Goal: Task Accomplishment & Management: Manage account settings

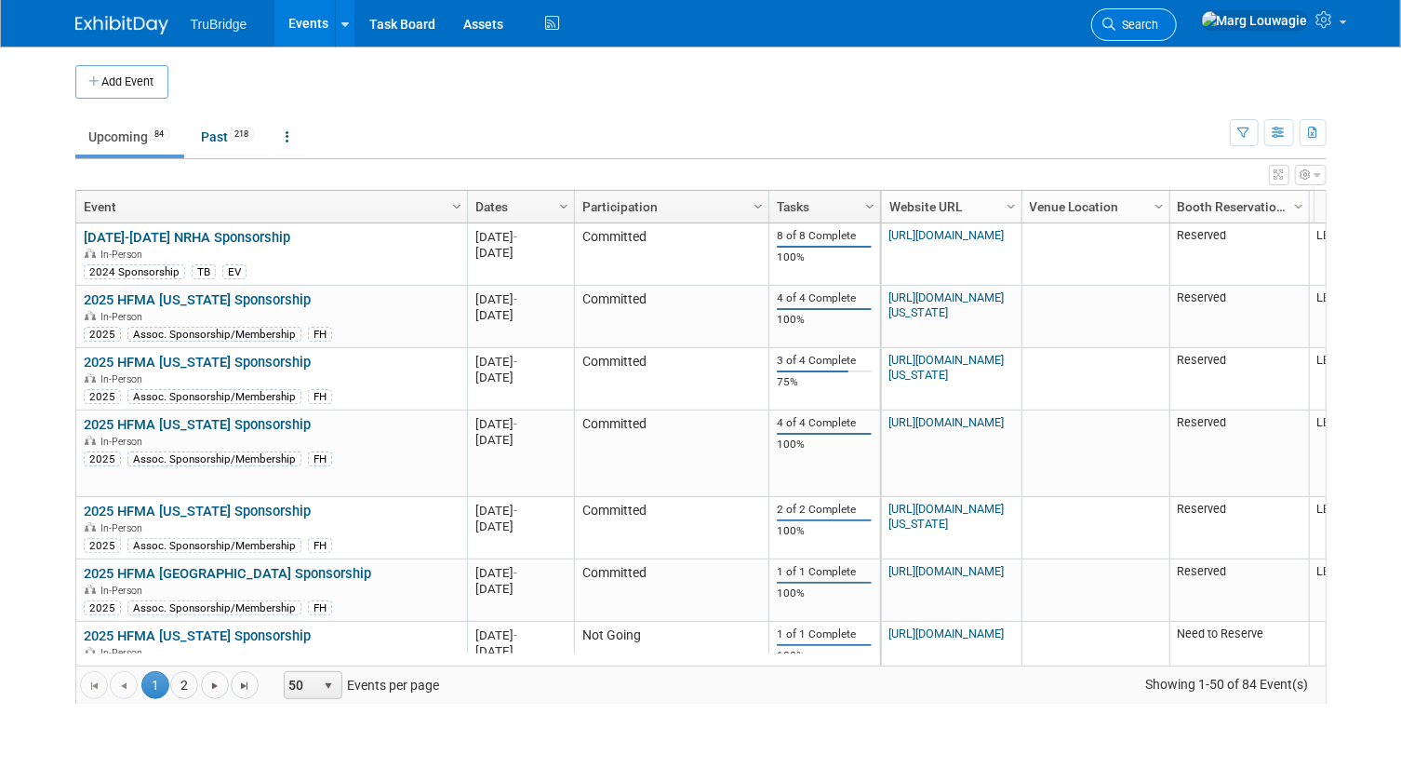
click at [1159, 23] on span "Search" at bounding box center [1137, 25] width 43 height 14
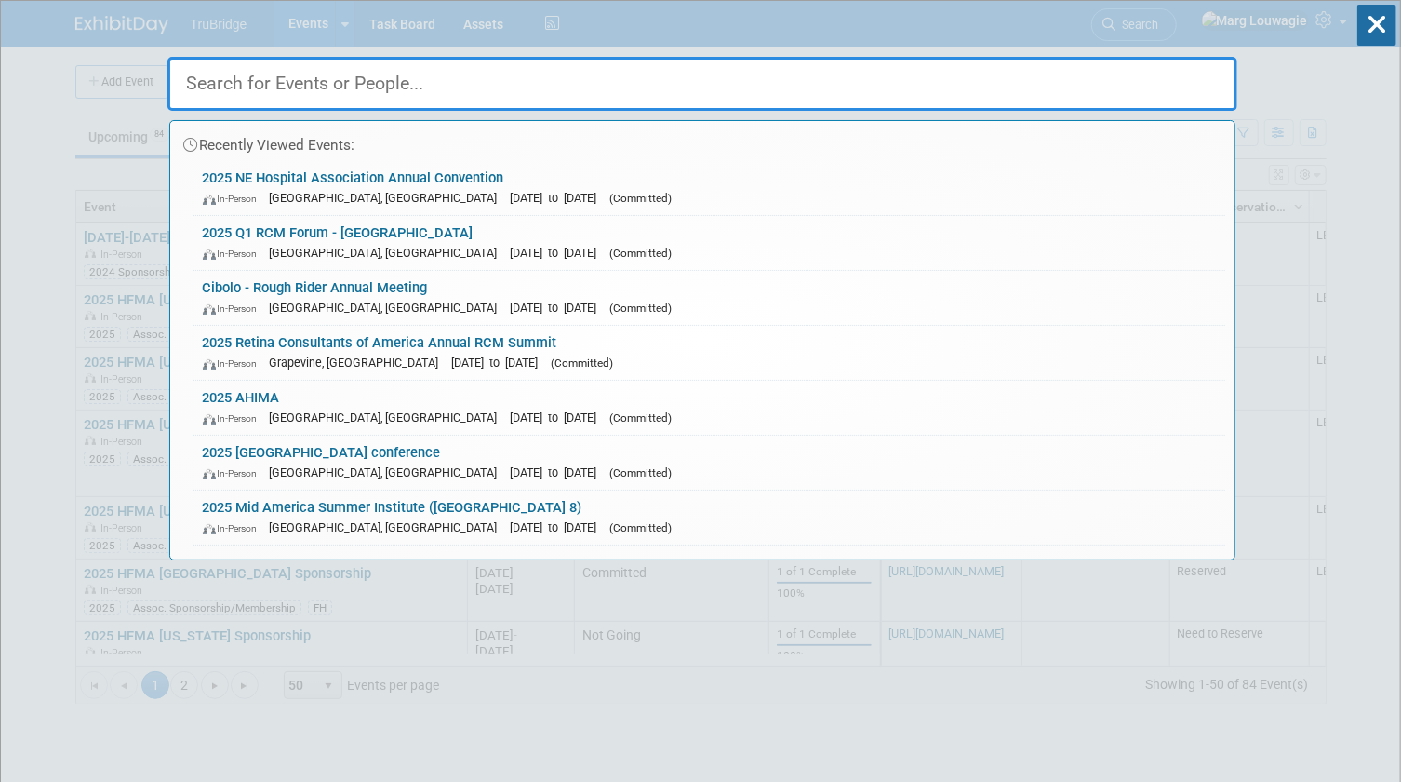
click at [1193, 68] on input "text" at bounding box center [702, 84] width 1070 height 54
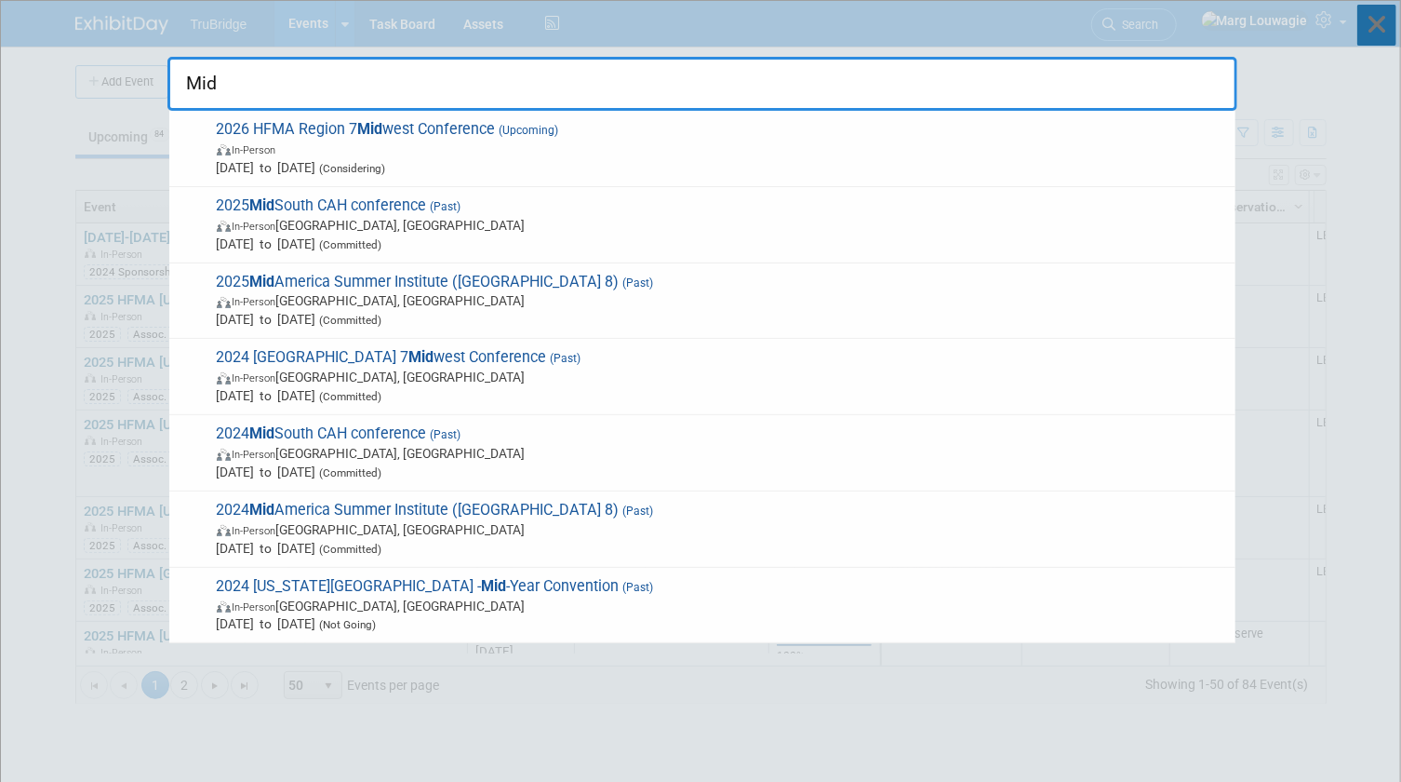
type input "Mid"
click at [1389, 11] on icon at bounding box center [1376, 25] width 39 height 41
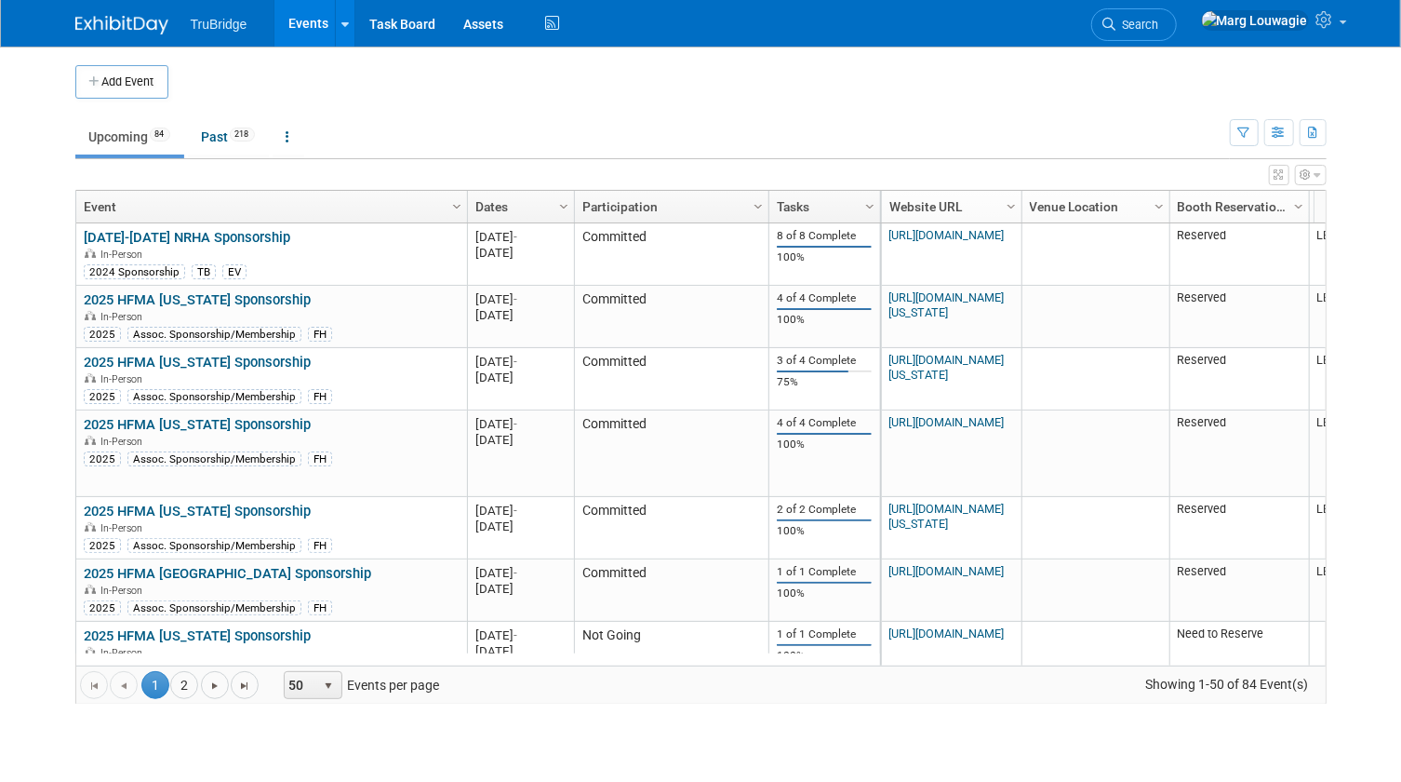
drag, startPoint x: 1215, startPoint y: 18, endPoint x: 1192, endPoint y: 37, distance: 30.4
click at [1159, 18] on span "Search" at bounding box center [1137, 25] width 43 height 14
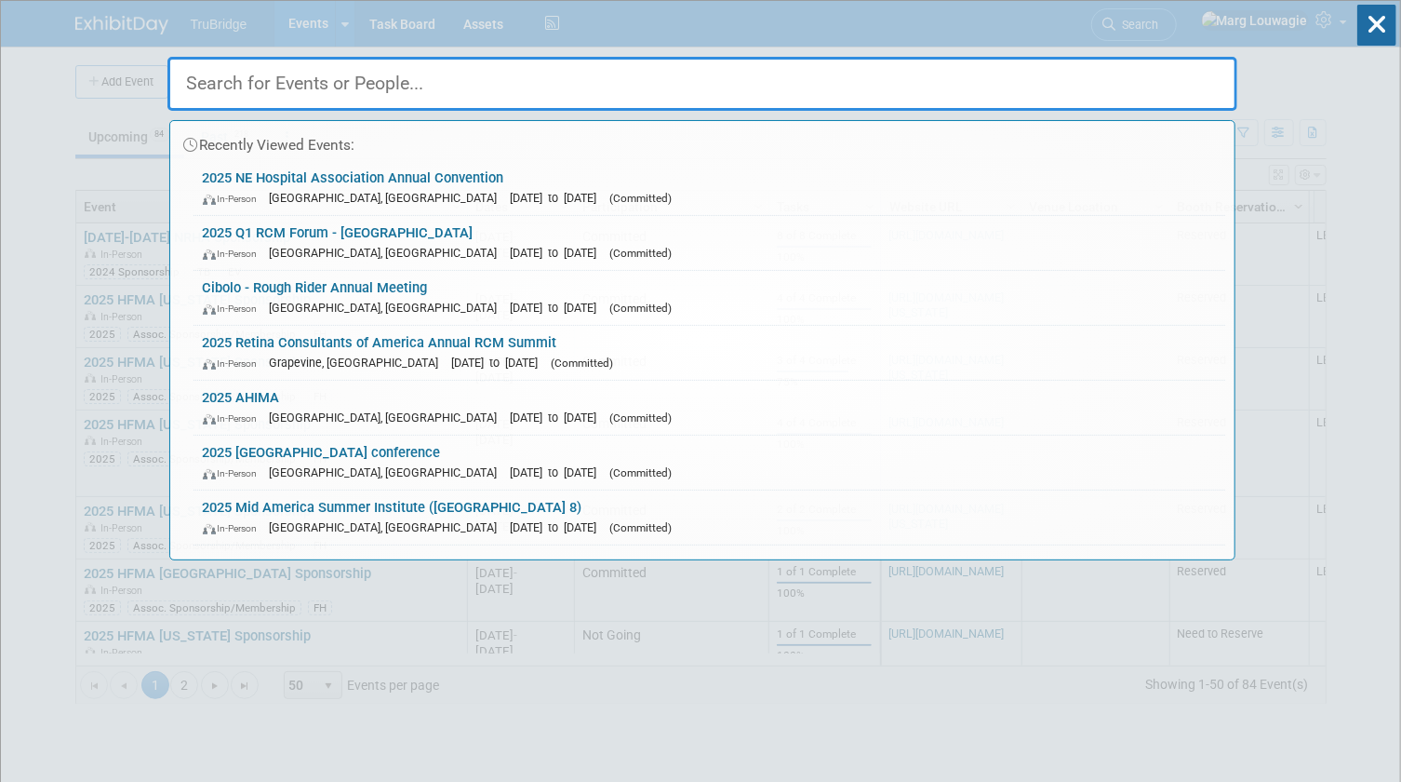
click at [1131, 92] on input "text" at bounding box center [702, 84] width 1070 height 54
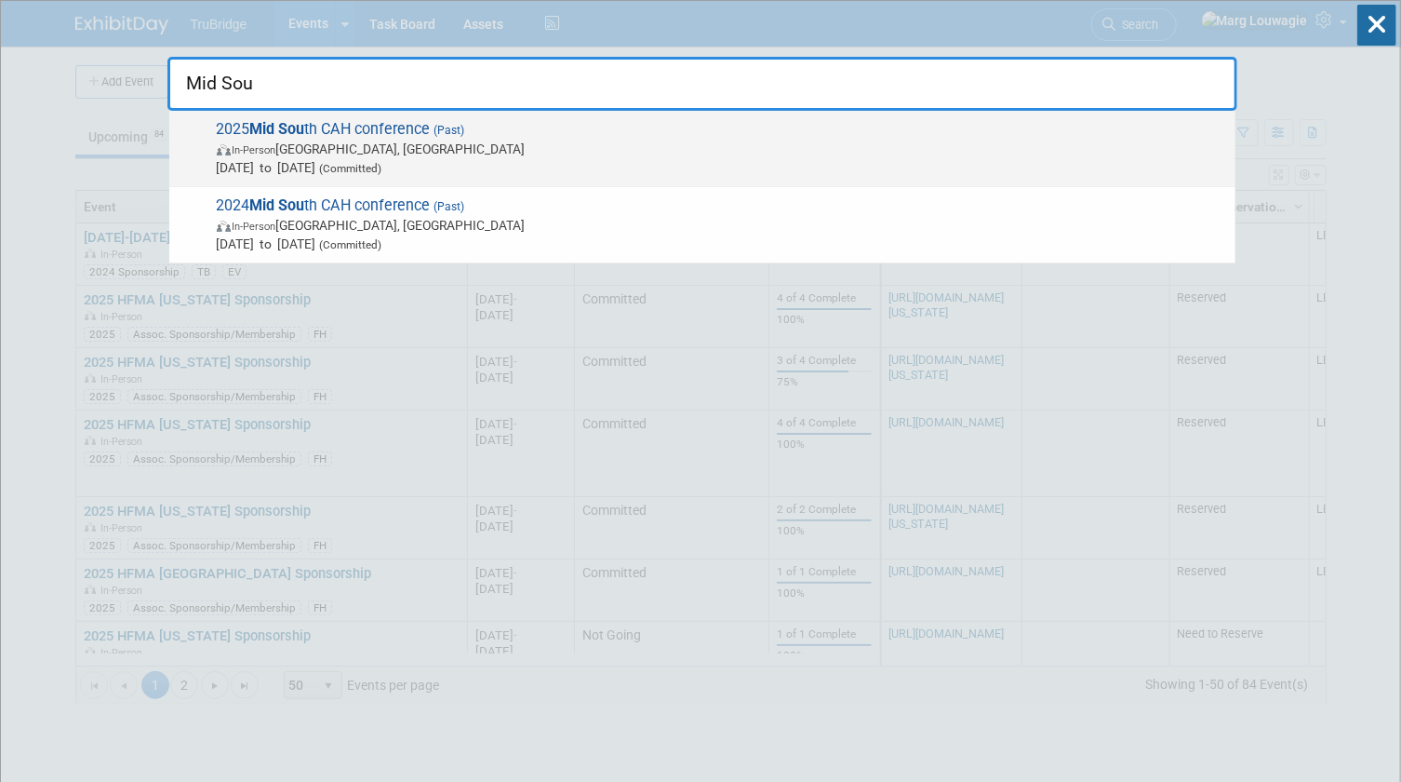
type input "Mid Sou"
click at [305, 138] on strong "Mid Sou" at bounding box center [277, 129] width 55 height 18
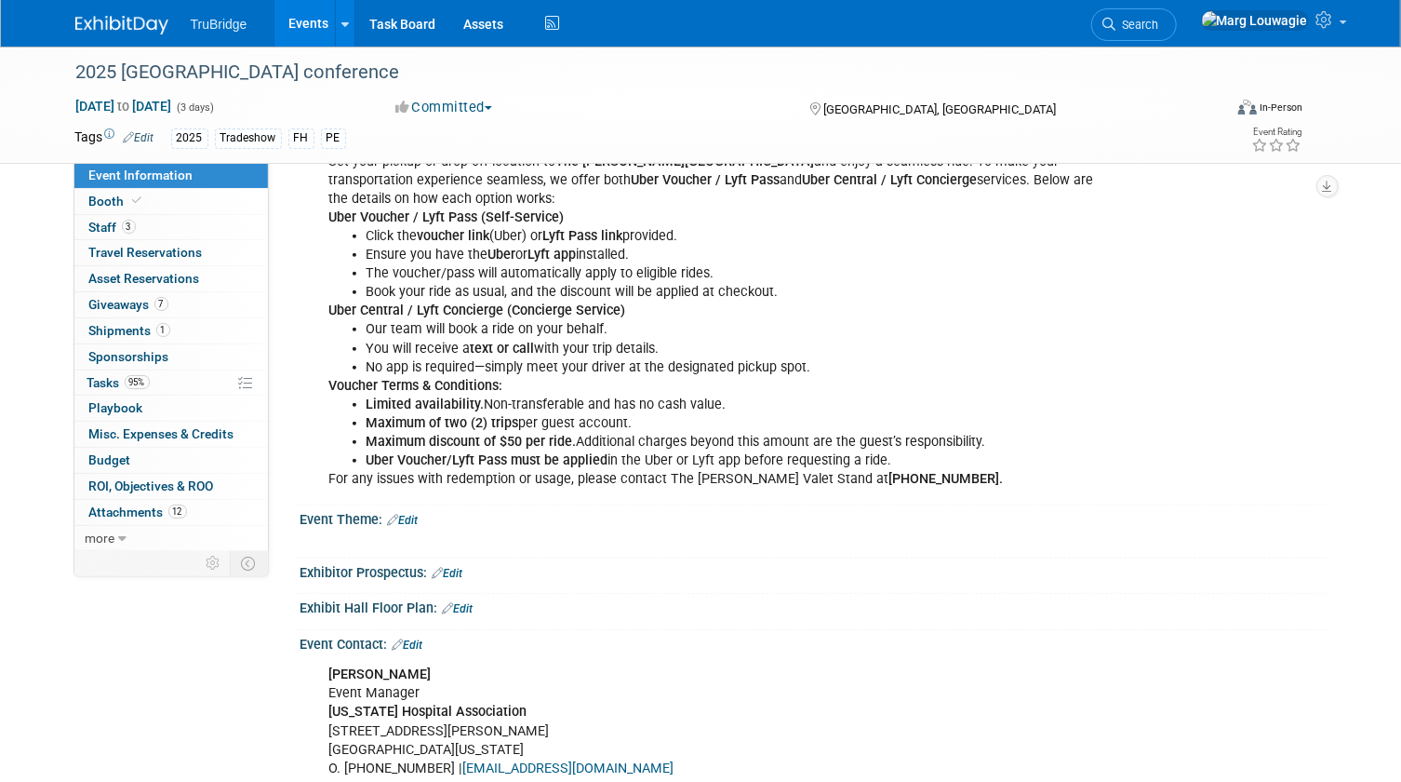
scroll to position [930, 0]
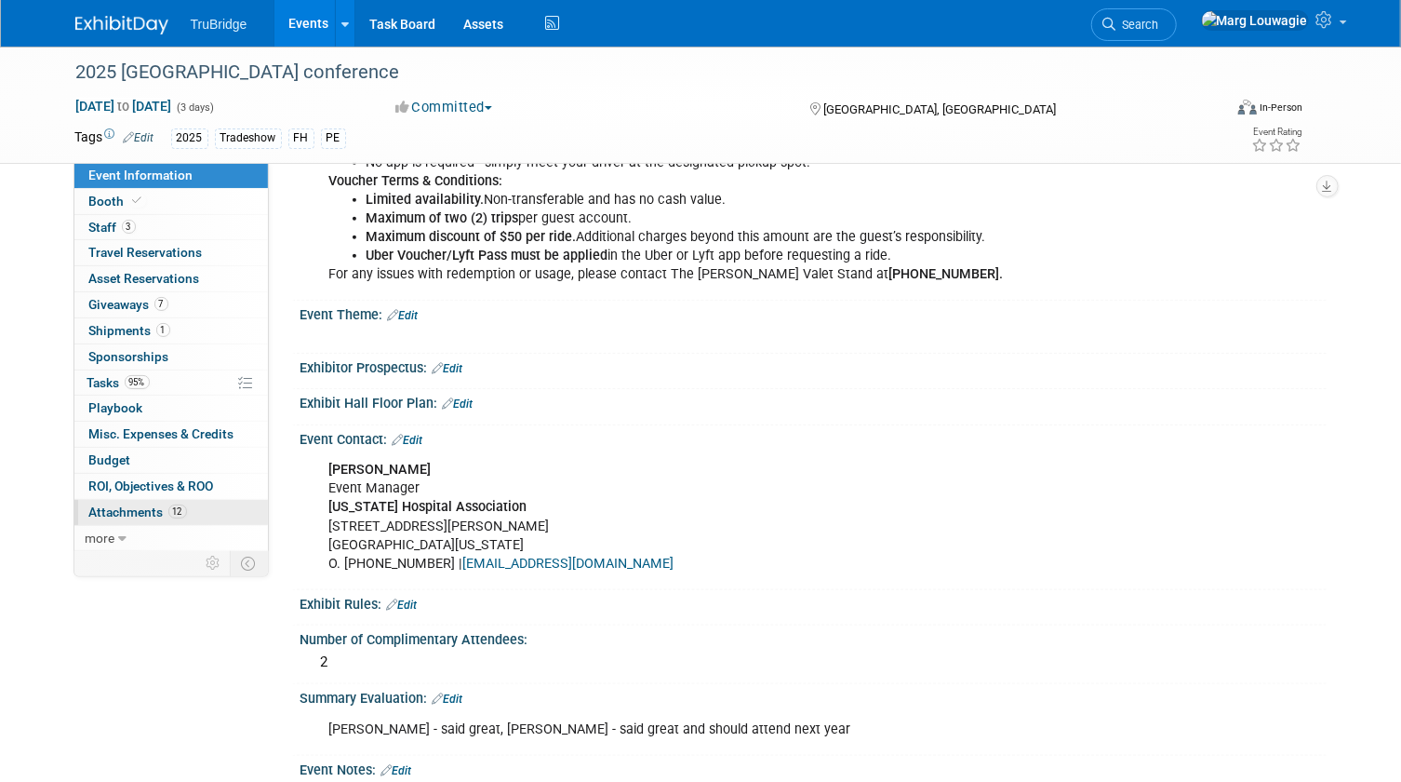
click at [117, 508] on span "Attachments 12" at bounding box center [138, 511] width 98 height 15
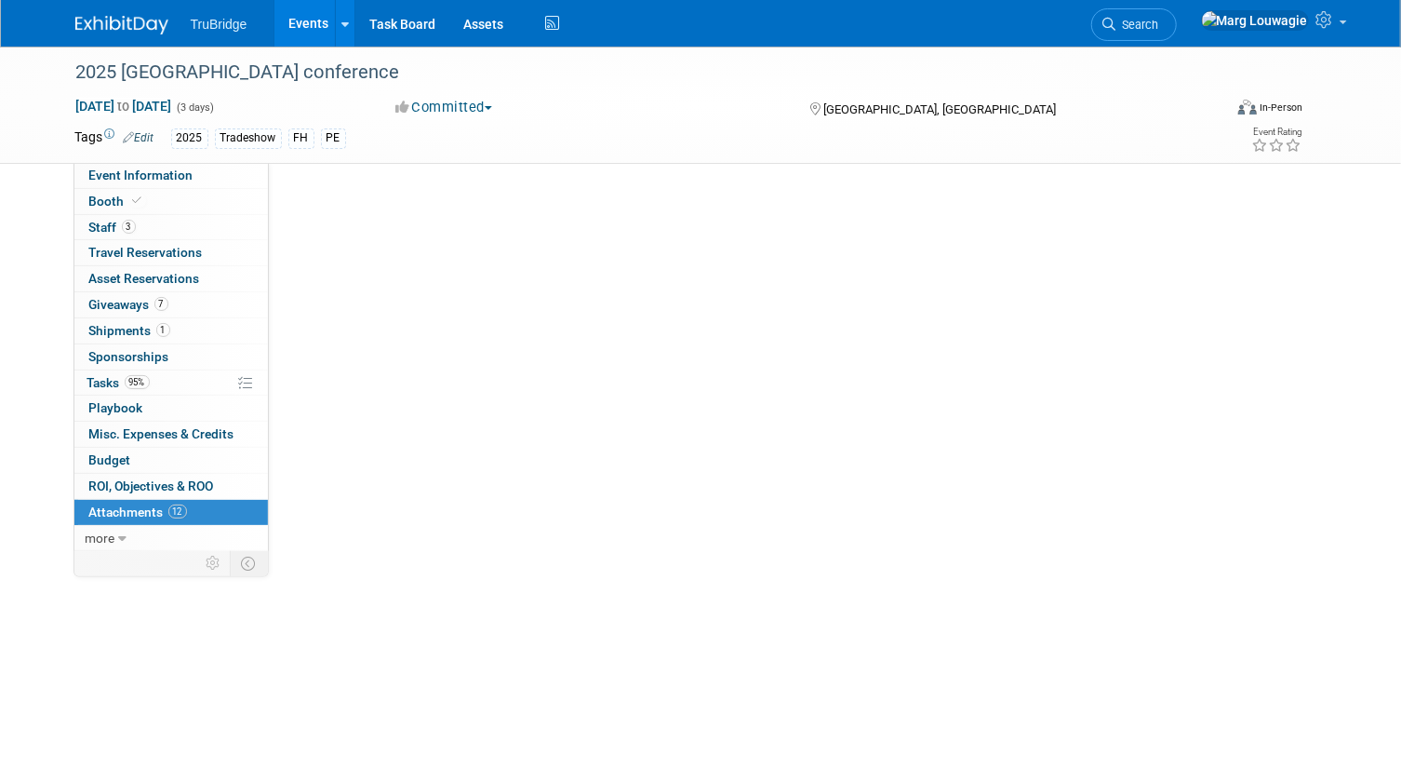
scroll to position [0, 0]
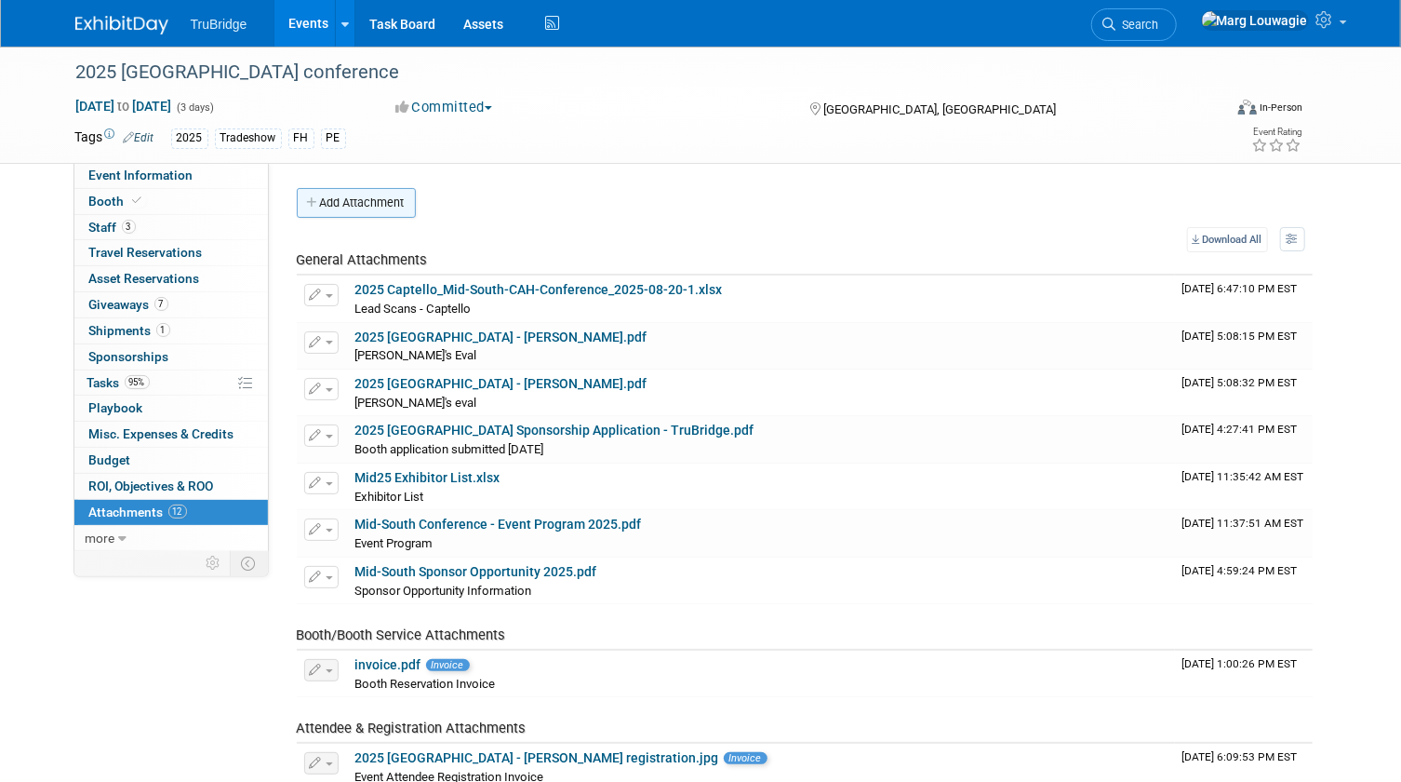
click at [392, 194] on button "Add Attachment" at bounding box center [356, 203] width 119 height 30
click at [0, 0] on div "Select file This is an invoice Upload Cancel" at bounding box center [0, 0] width 0 height 0
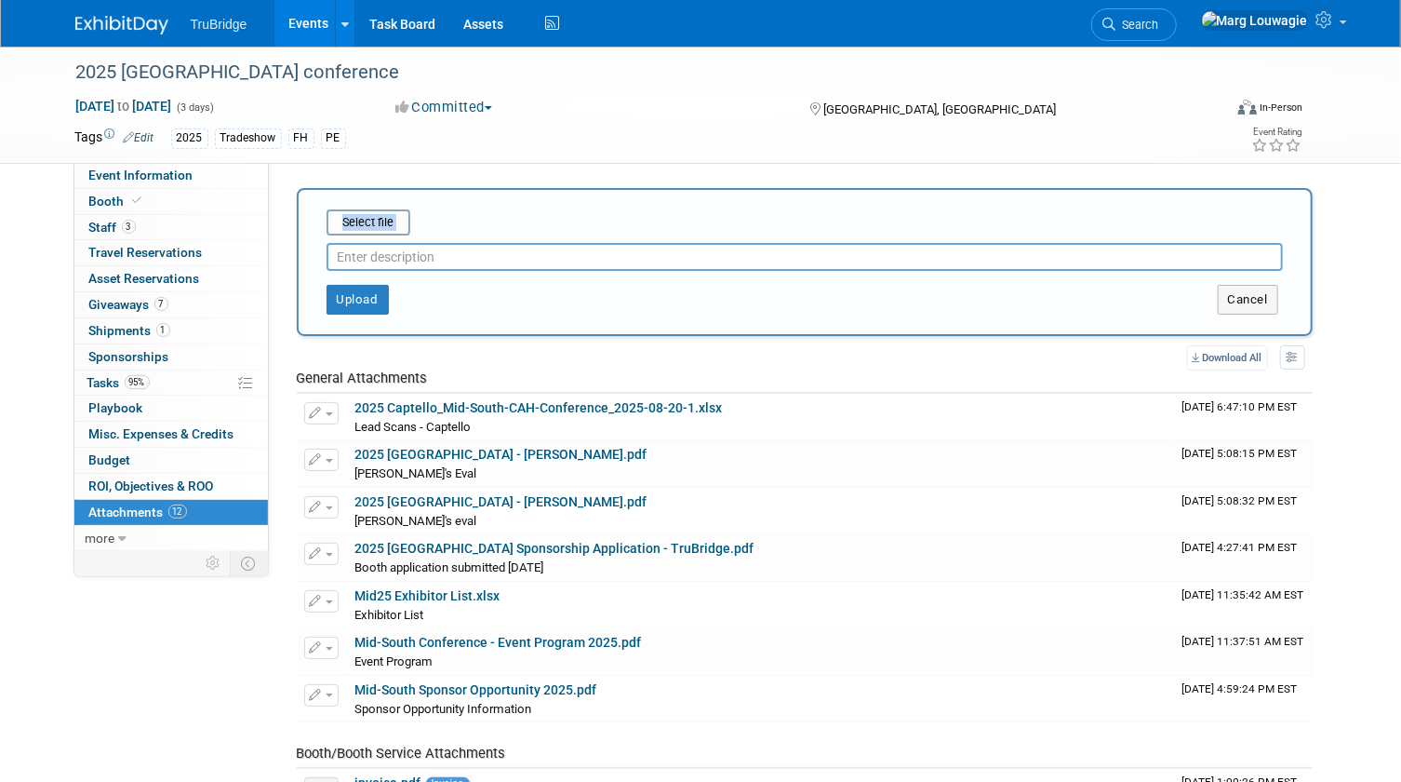
click at [367, 252] on input "text" at bounding box center [805, 257] width 956 height 28
type input "Post attendee list"
click at [362, 228] on input "file" at bounding box center [297, 222] width 221 height 22
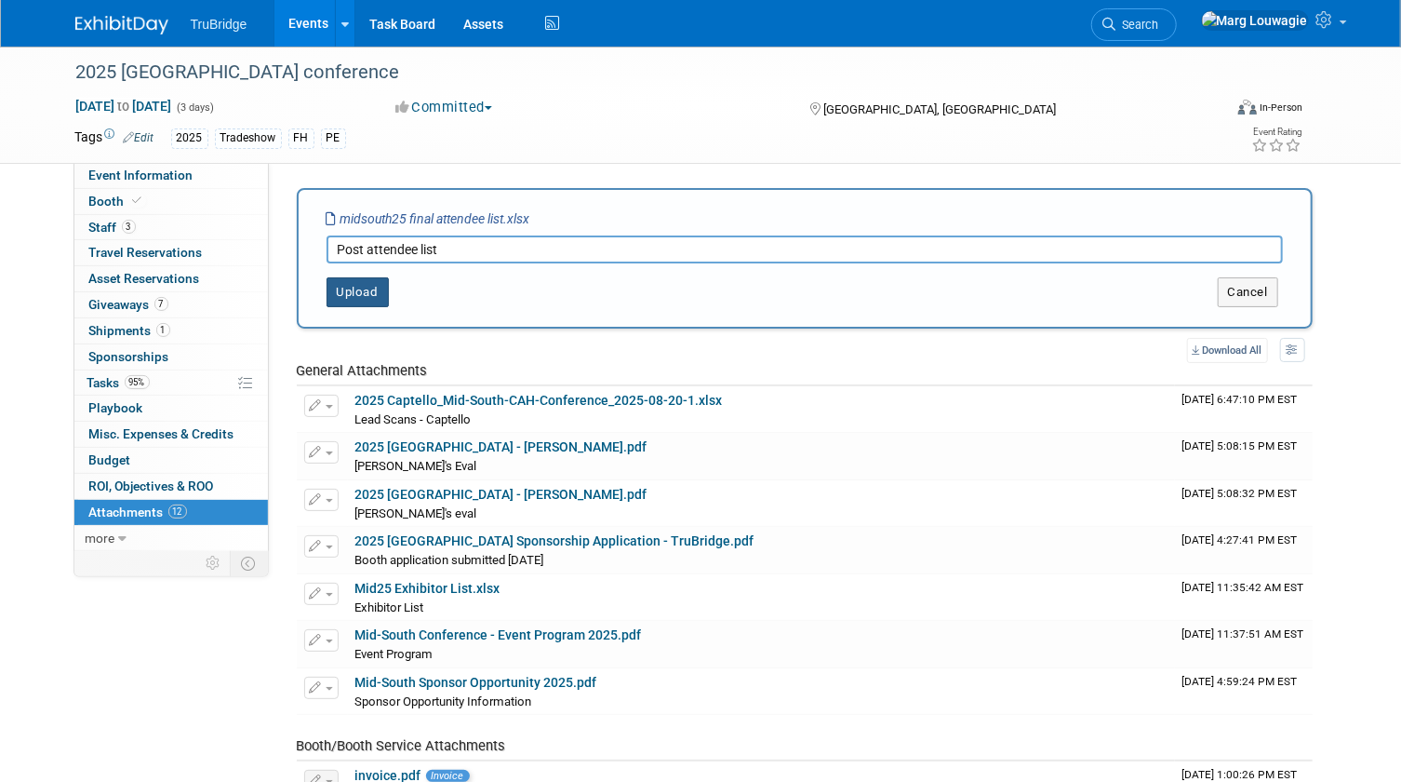
click at [376, 295] on button "Upload" at bounding box center [358, 292] width 62 height 30
